Goal: Task Accomplishment & Management: Use online tool/utility

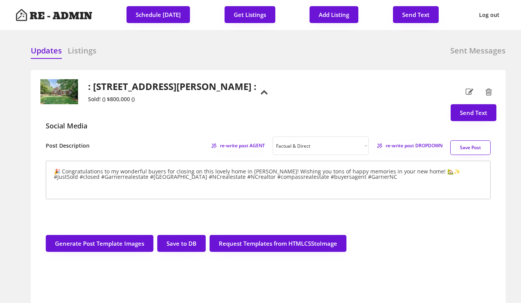
select select ""factual""
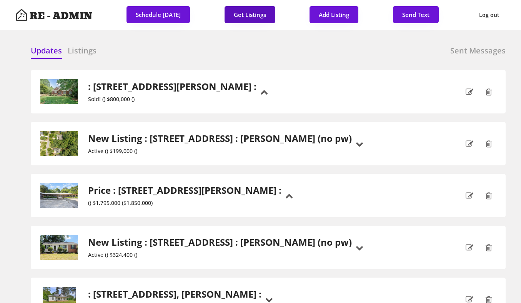
click at [245, 11] on button "Get Listings" at bounding box center [250, 14] width 51 height 17
click at [188, 46] on div "Updates Listings Sent Messages" at bounding box center [268, 52] width 475 height 15
click at [83, 53] on h6 "Listings" at bounding box center [82, 50] width 29 height 11
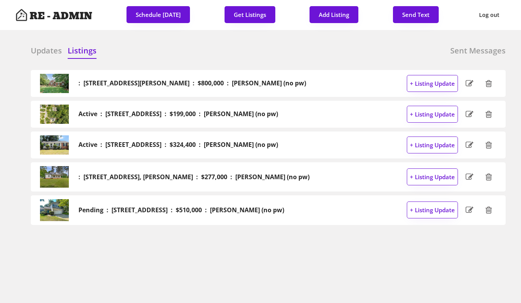
click at [38, 50] on h6 "Updates" at bounding box center [46, 50] width 31 height 11
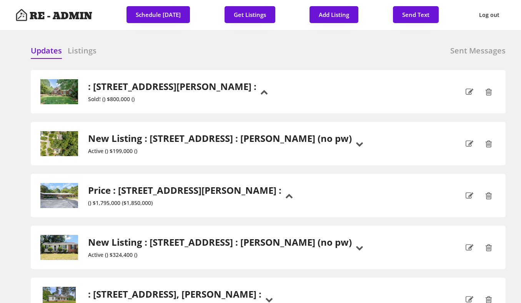
click at [126, 47] on div "Updates Listings Sent Messages" at bounding box center [268, 52] width 475 height 15
click at [186, 57] on div "Updates Listings Sent Messages" at bounding box center [268, 52] width 475 height 15
